Goal: Information Seeking & Learning: Learn about a topic

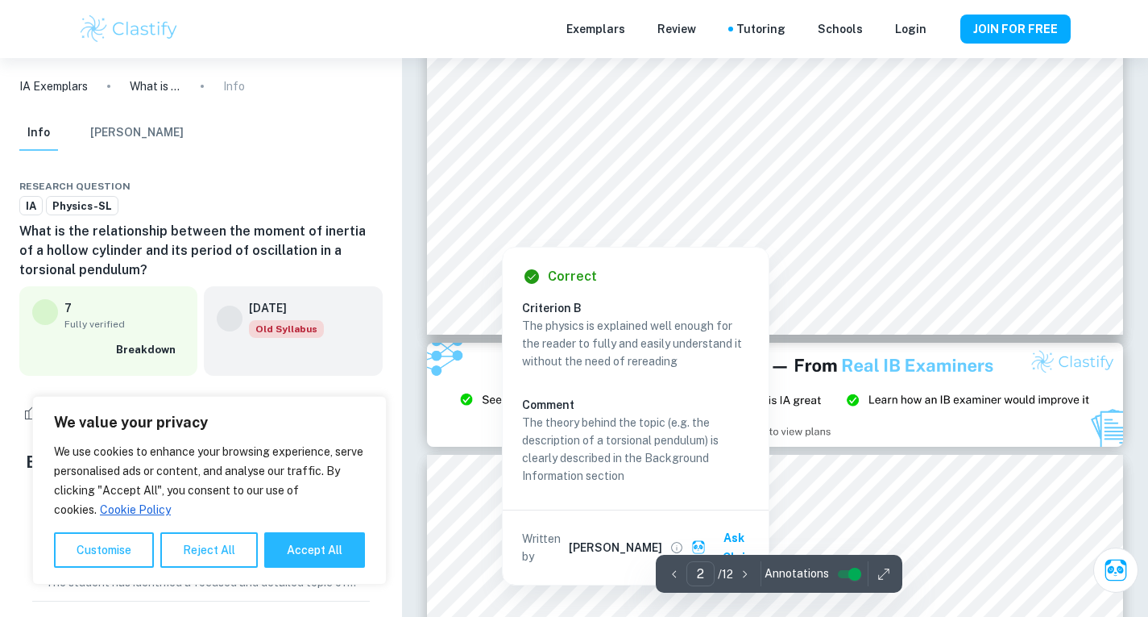
scroll to position [1808, 0]
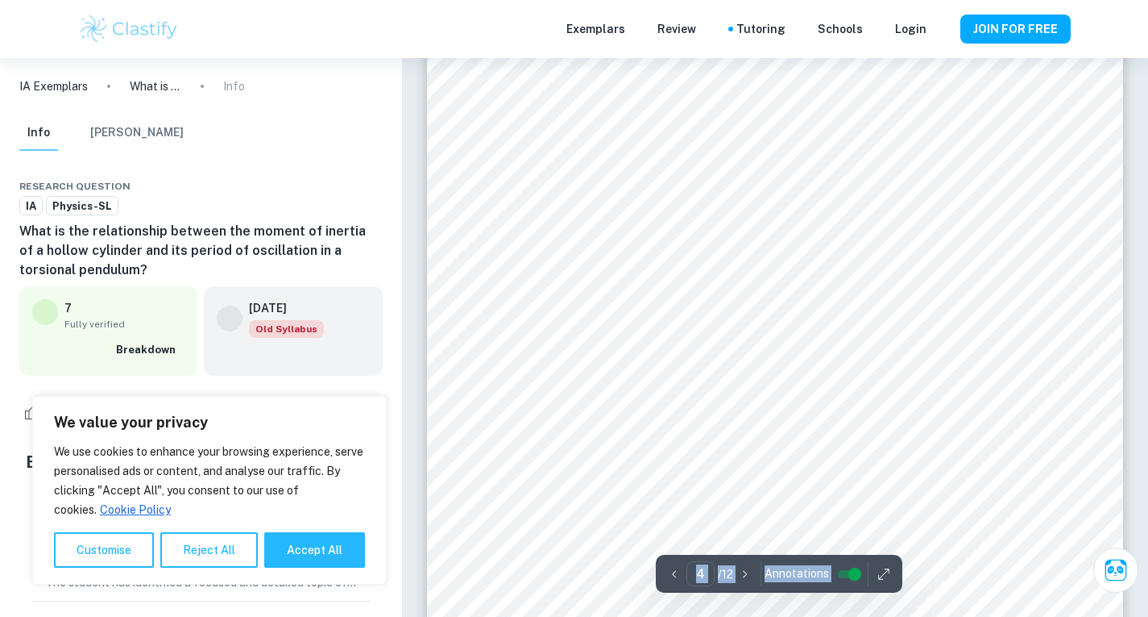
scroll to position [3520, 0]
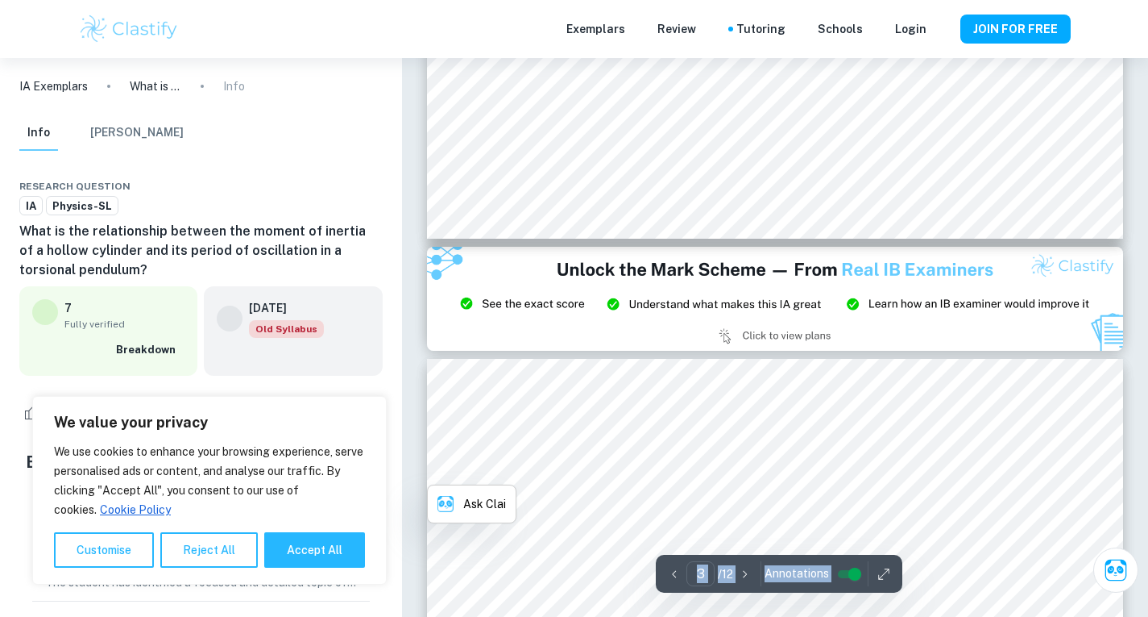
type input "2"
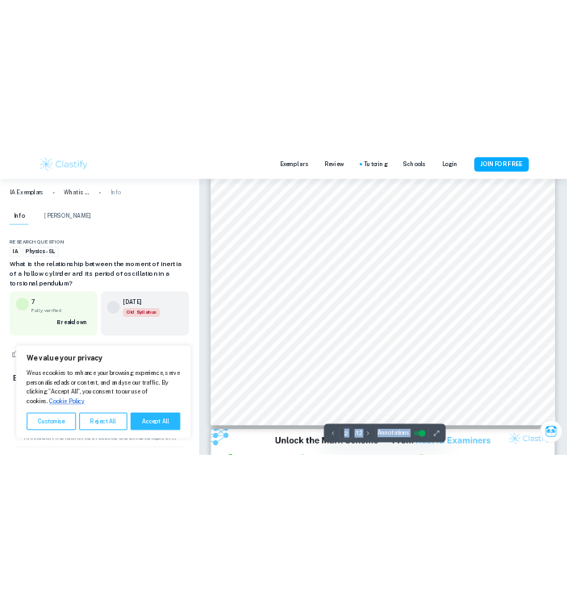
scroll to position [1607, 0]
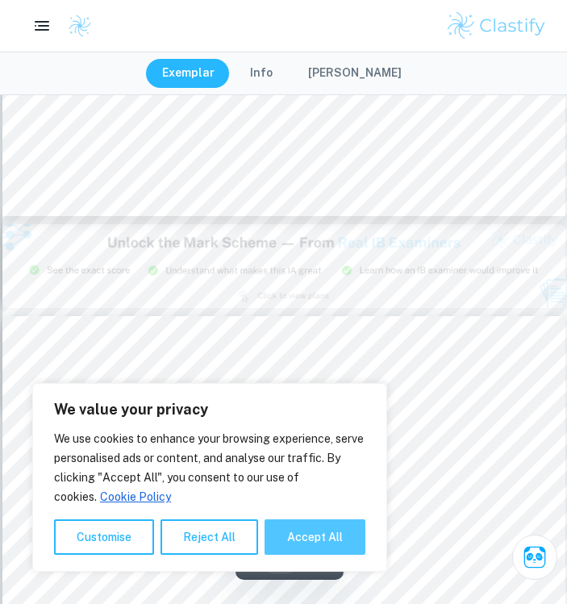
click at [309, 532] on button "Accept All" at bounding box center [314, 536] width 101 height 35
checkbox input "true"
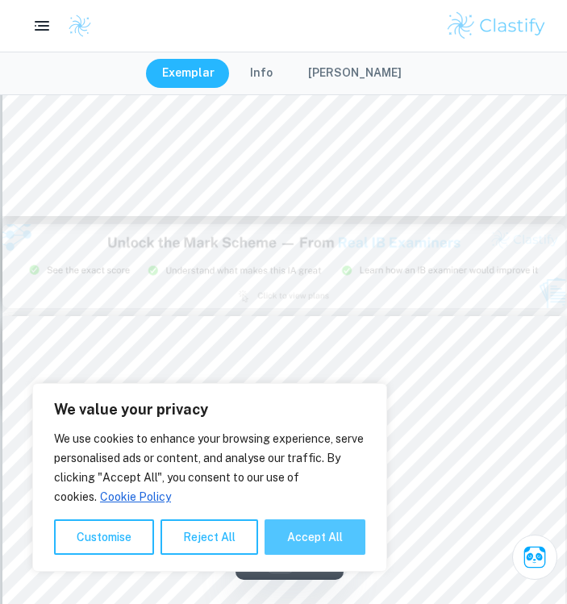
checkbox input "true"
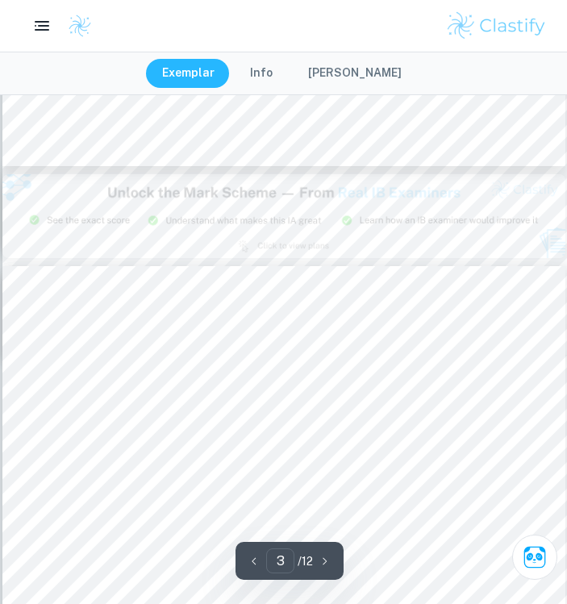
type input "2"
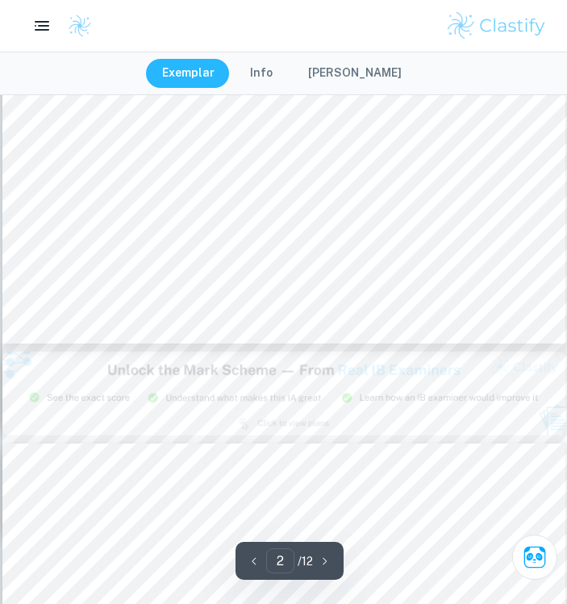
scroll to position [1404, 0]
